Goal: Obtain resource: Obtain resource

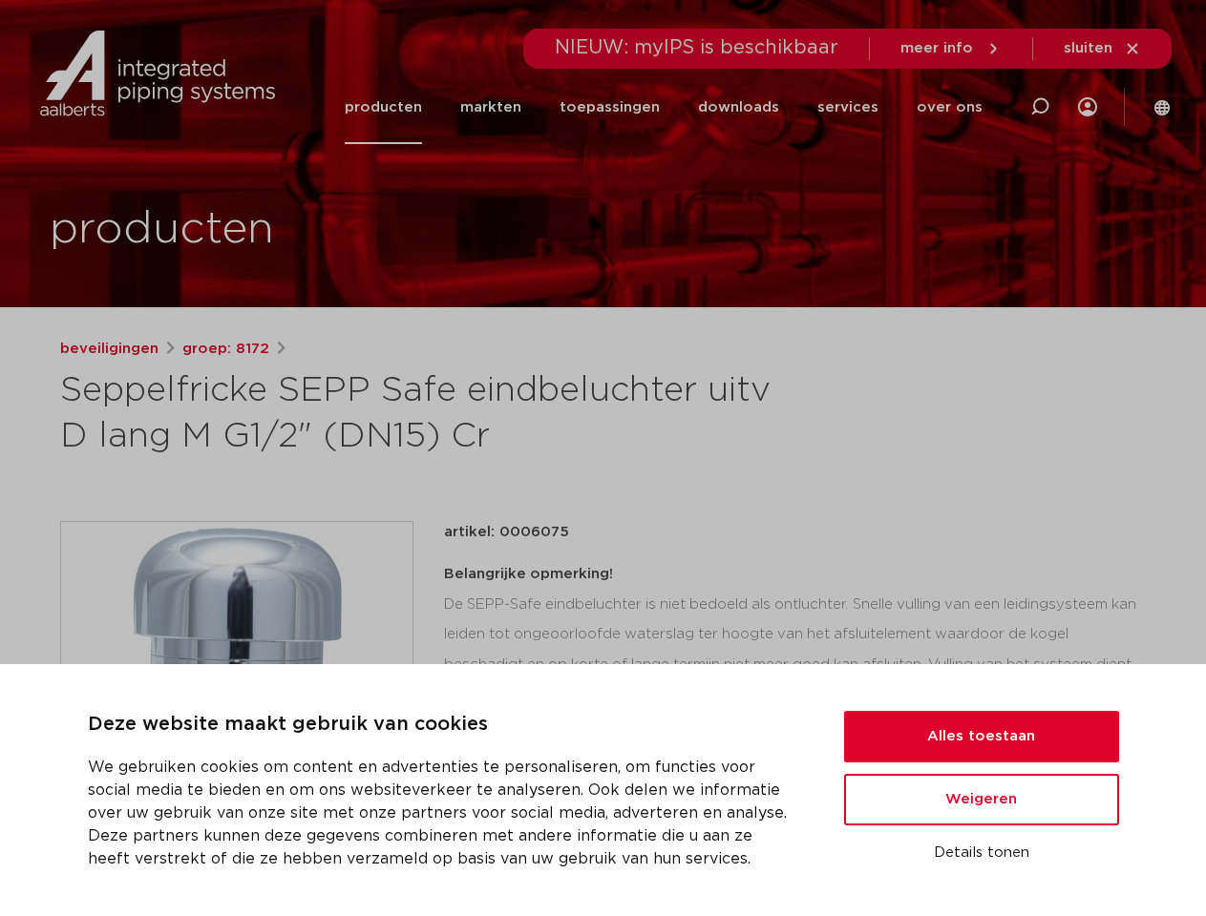
click at [602, 458] on h1 "Seppelfricke SEPP Safe eindbeluchter uitv D lang M G1/2" (DN15) Cr" at bounding box center [418, 414] width 717 height 92
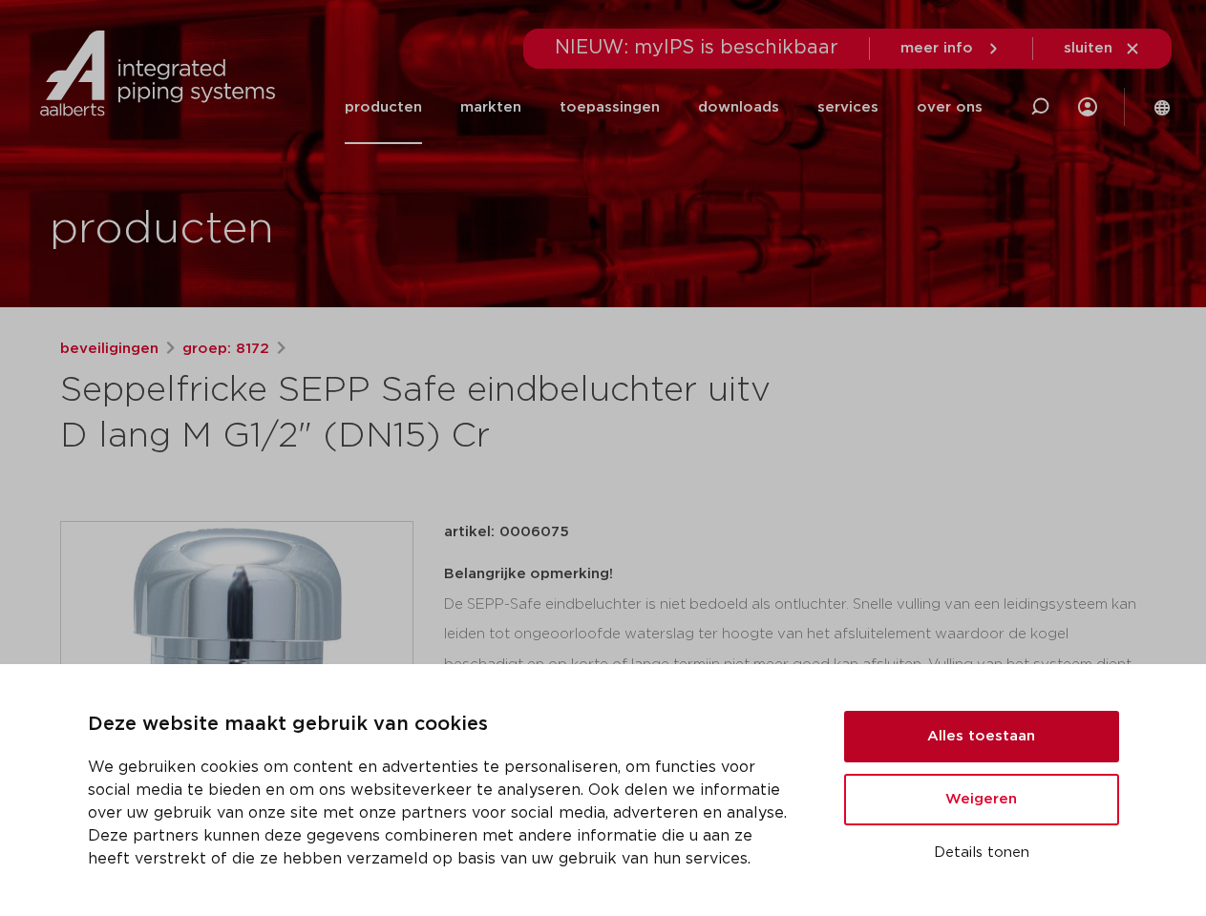
click at [981, 737] on button "Alles toestaan" at bounding box center [981, 737] width 275 height 52
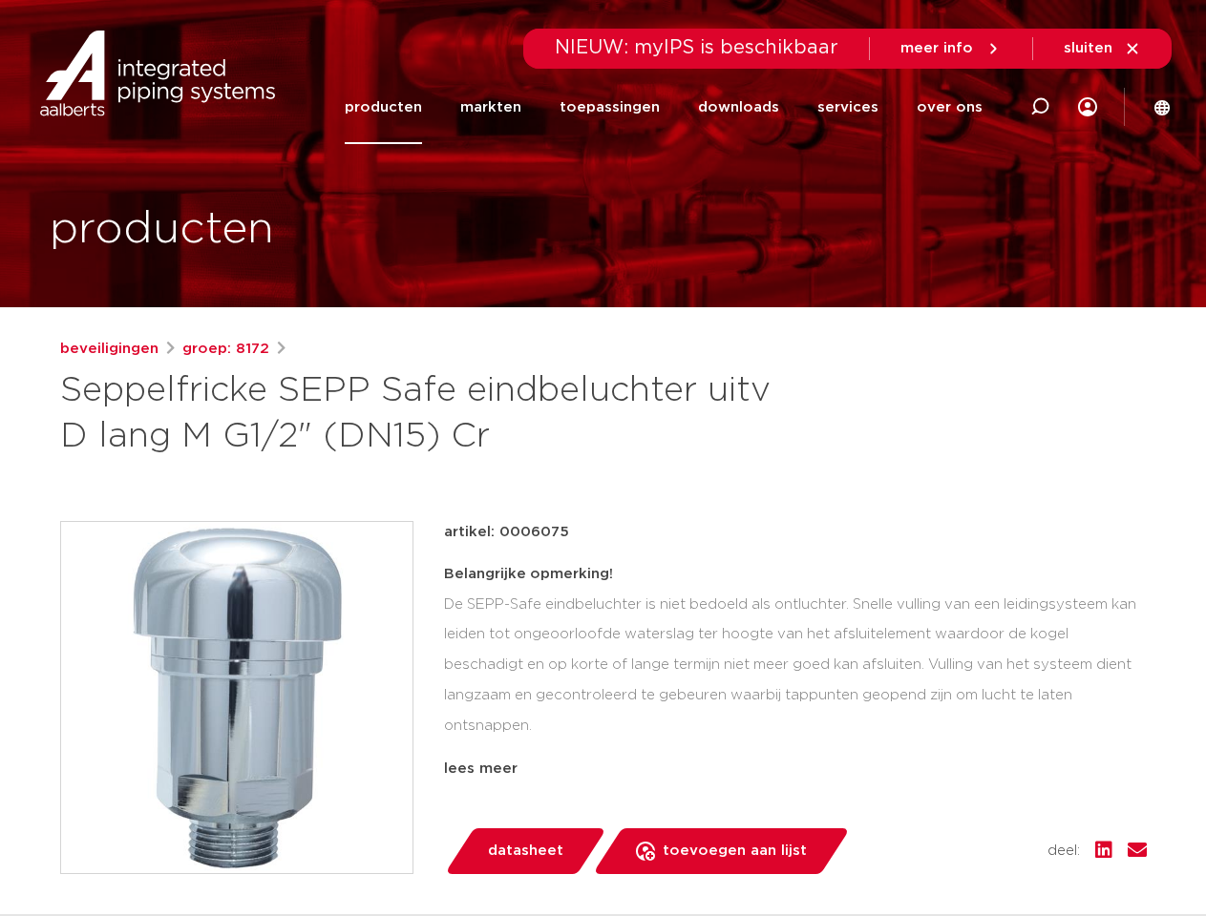
click at [981, 800] on div "artikel: 0006075 Belangrijke opmerking! De SEPP-Safe eindbeluchter is niet bedo…" at bounding box center [795, 697] width 703 height 353
click at [981, 853] on div "datasheet toevoegen aan lijst opslaan in my IPS verwijder uit lijst deel:" at bounding box center [802, 852] width 687 height 46
click at [673, 107] on li "toepassingen" at bounding box center [609, 108] width 138 height 74
click at [1040, 107] on icon at bounding box center [1039, 106] width 23 height 23
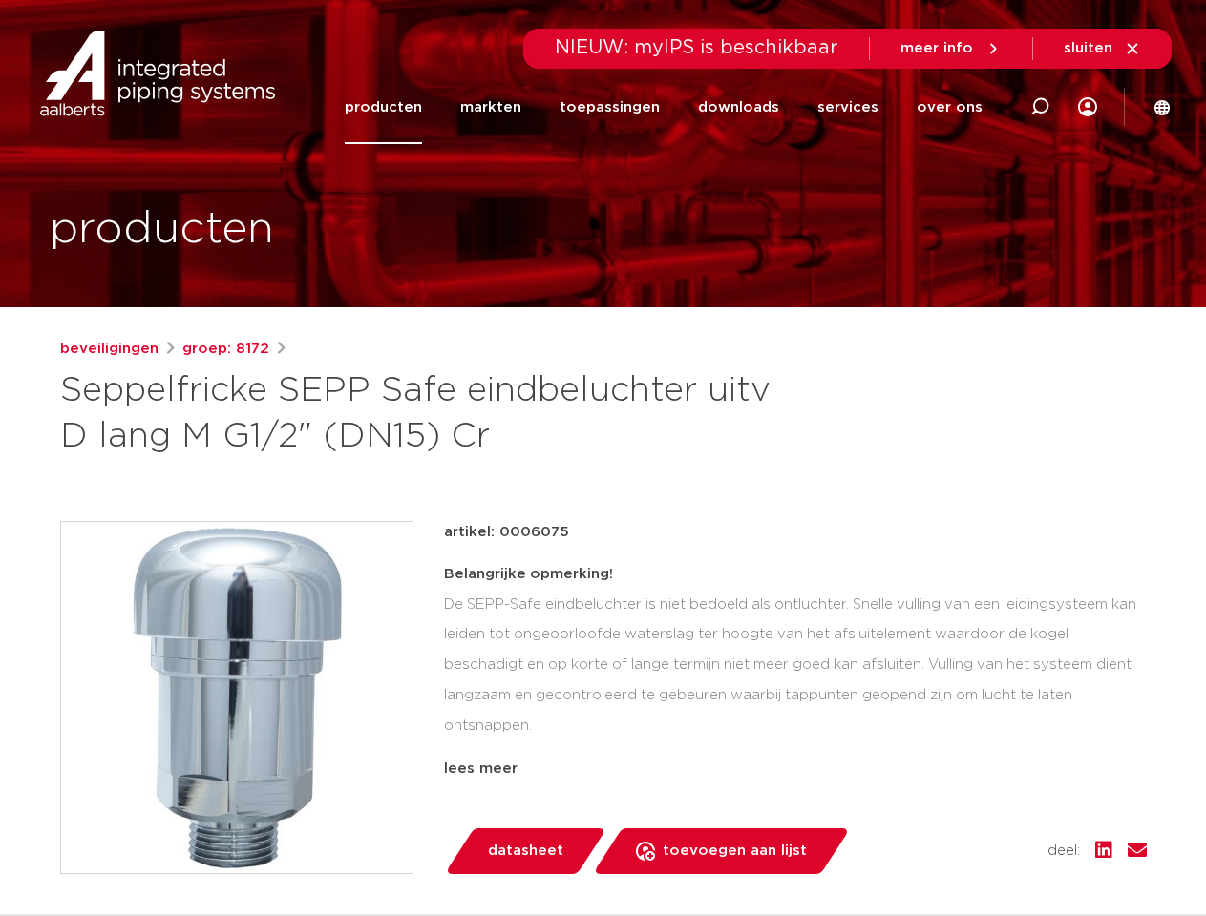
click at [1103, 49] on span "sluiten" at bounding box center [1087, 48] width 49 height 14
